Goal: Check status: Verify the current state of an ongoing process or item

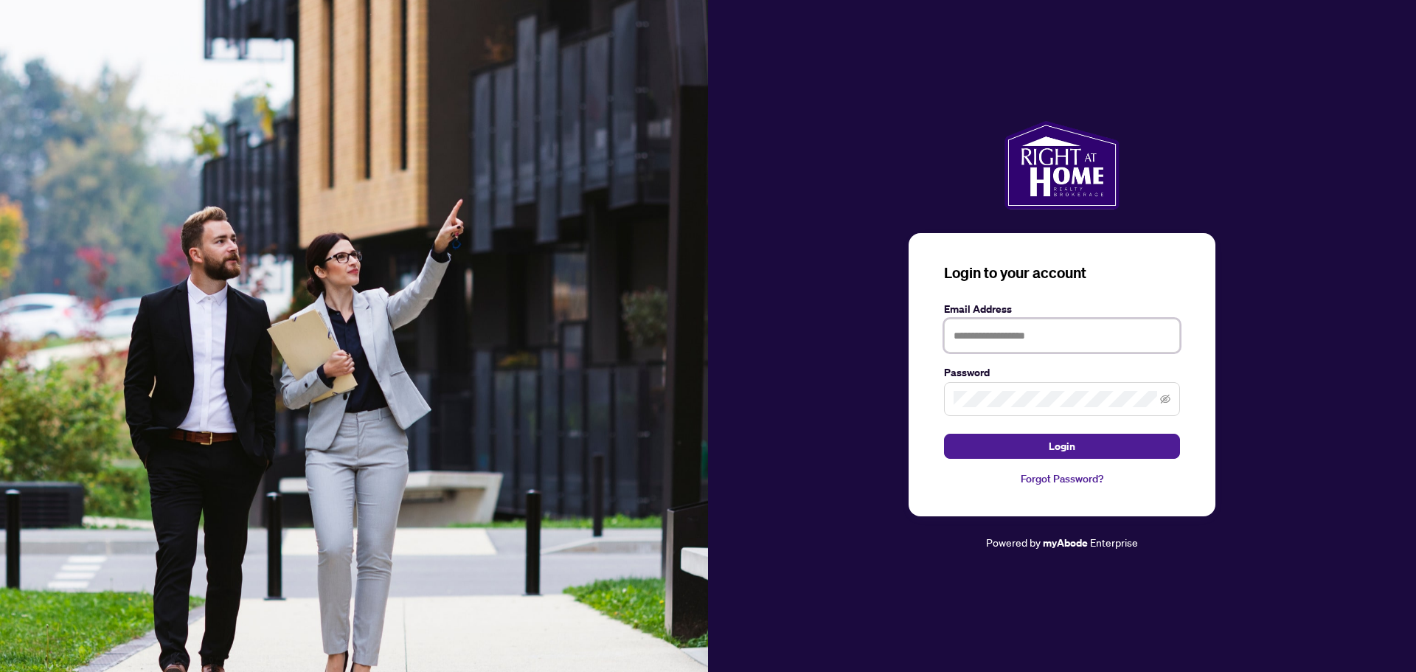
click at [1033, 334] on input "text" at bounding box center [1062, 336] width 236 height 34
type input "**********"
click at [1068, 450] on span "Login" at bounding box center [1062, 446] width 27 height 24
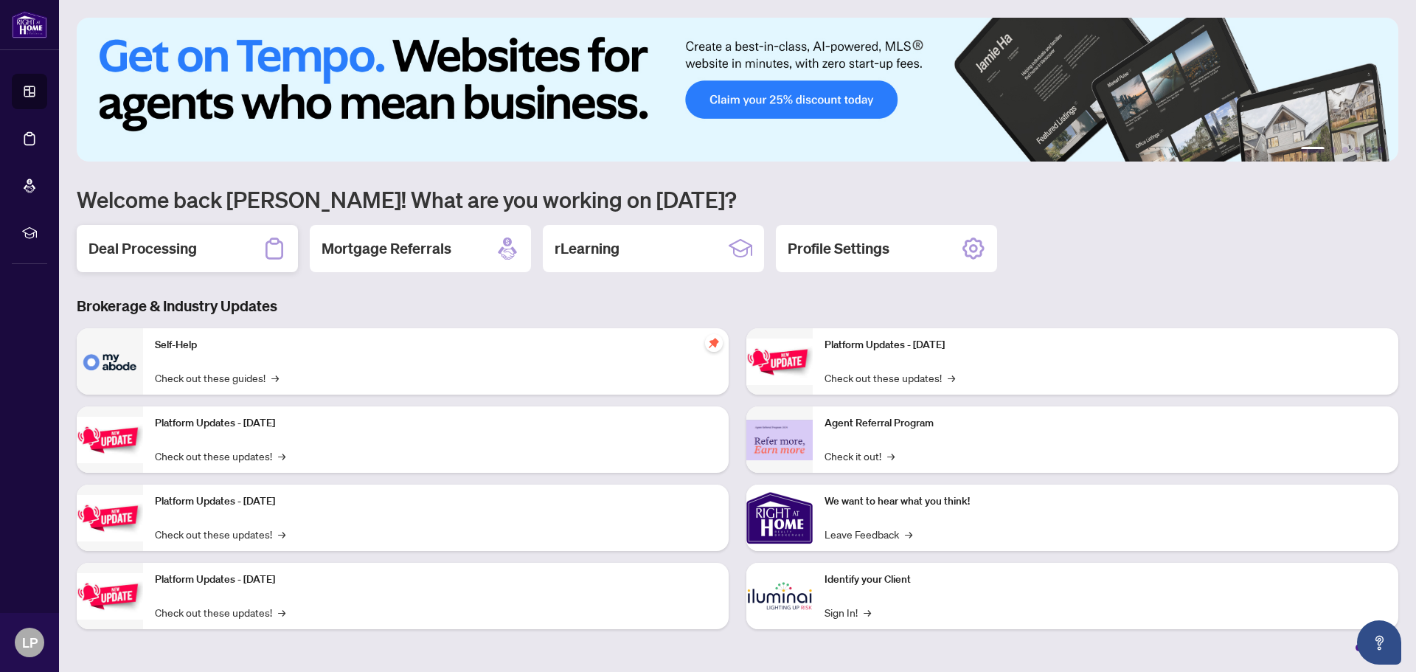
click at [150, 249] on h2 "Deal Processing" at bounding box center [143, 248] width 108 height 21
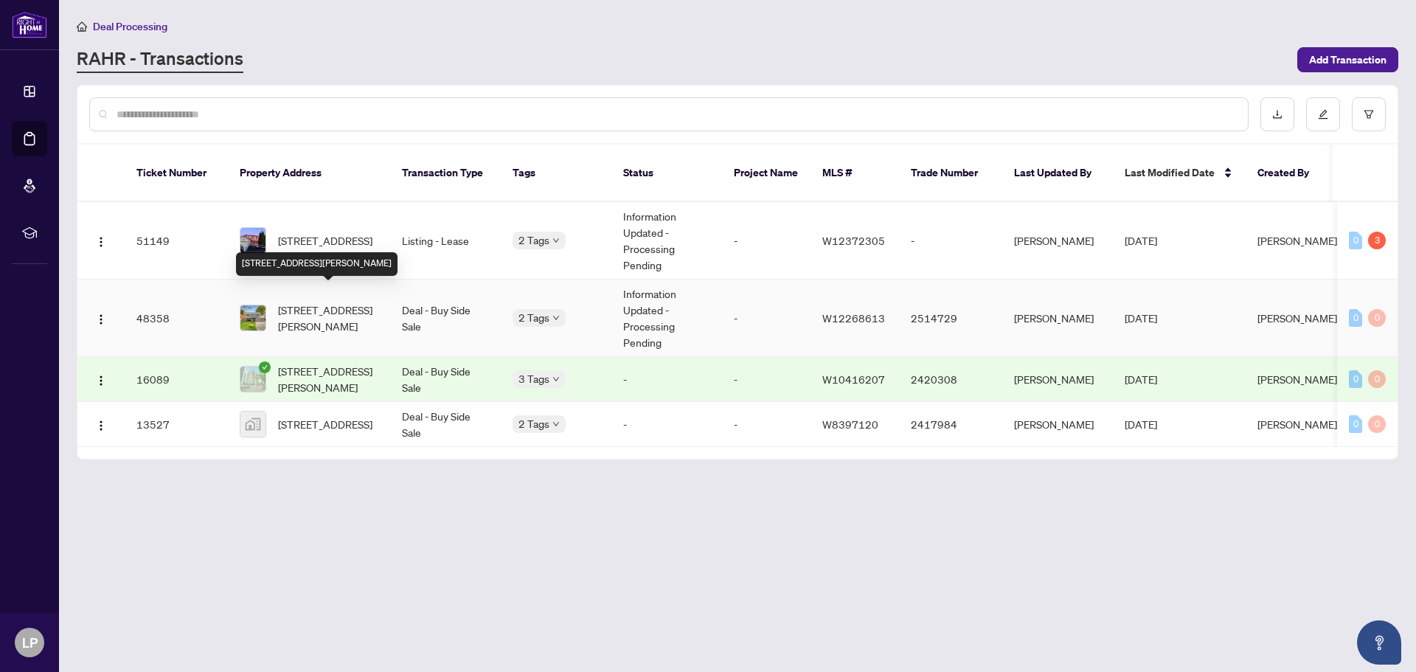
click at [305, 302] on span "[STREET_ADDRESS][PERSON_NAME]" at bounding box center [328, 318] width 100 height 32
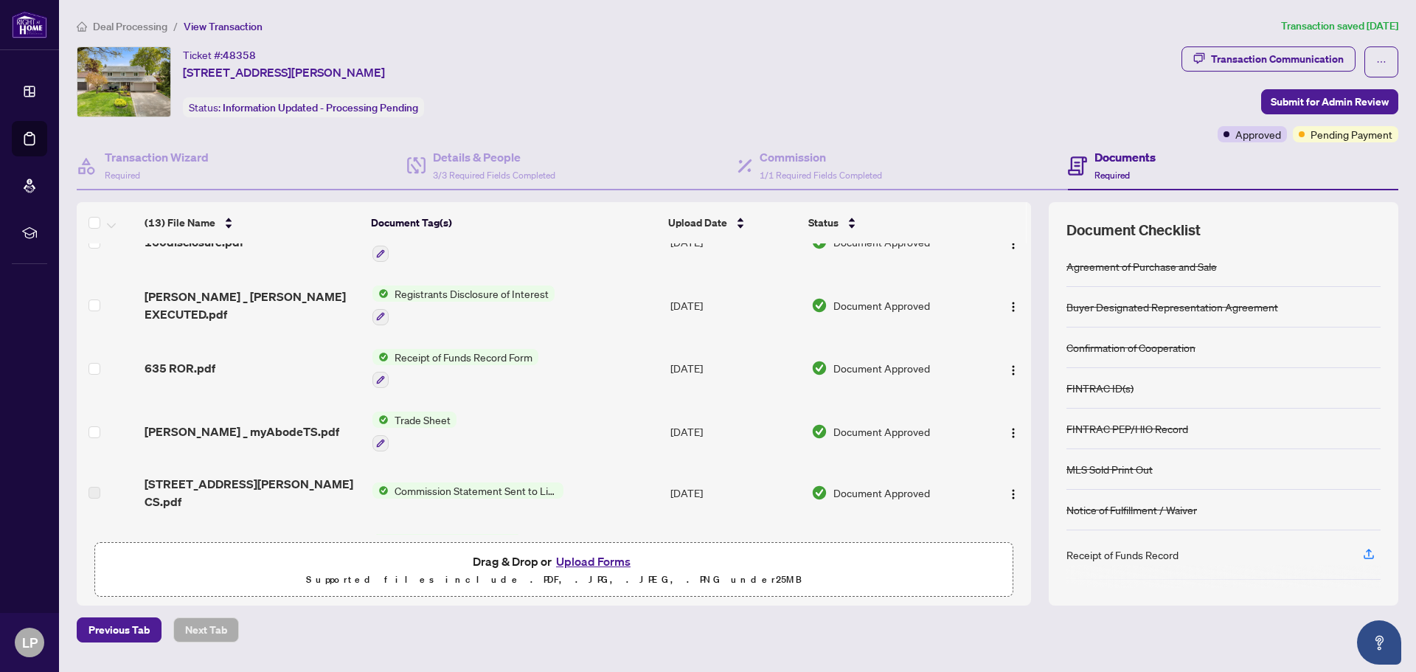
scroll to position [47, 0]
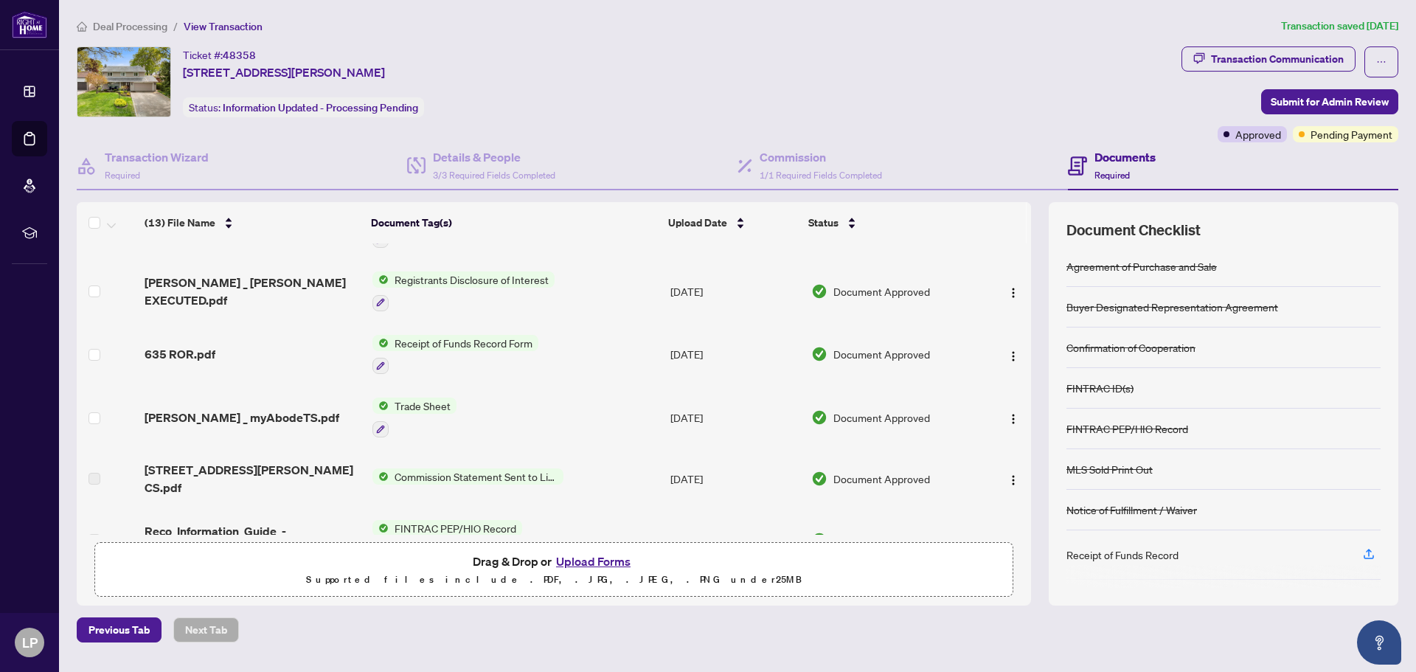
drag, startPoint x: 1031, startPoint y: 343, endPoint x: 1031, endPoint y: 401, distance: 57.5
click at [1031, 401] on div "(13) File Name Document Tag(s) Upload Date Status 160disclosure.pdf 160 Registr…" at bounding box center [738, 403] width 1322 height 403
